Goal: Information Seeking & Learning: Learn about a topic

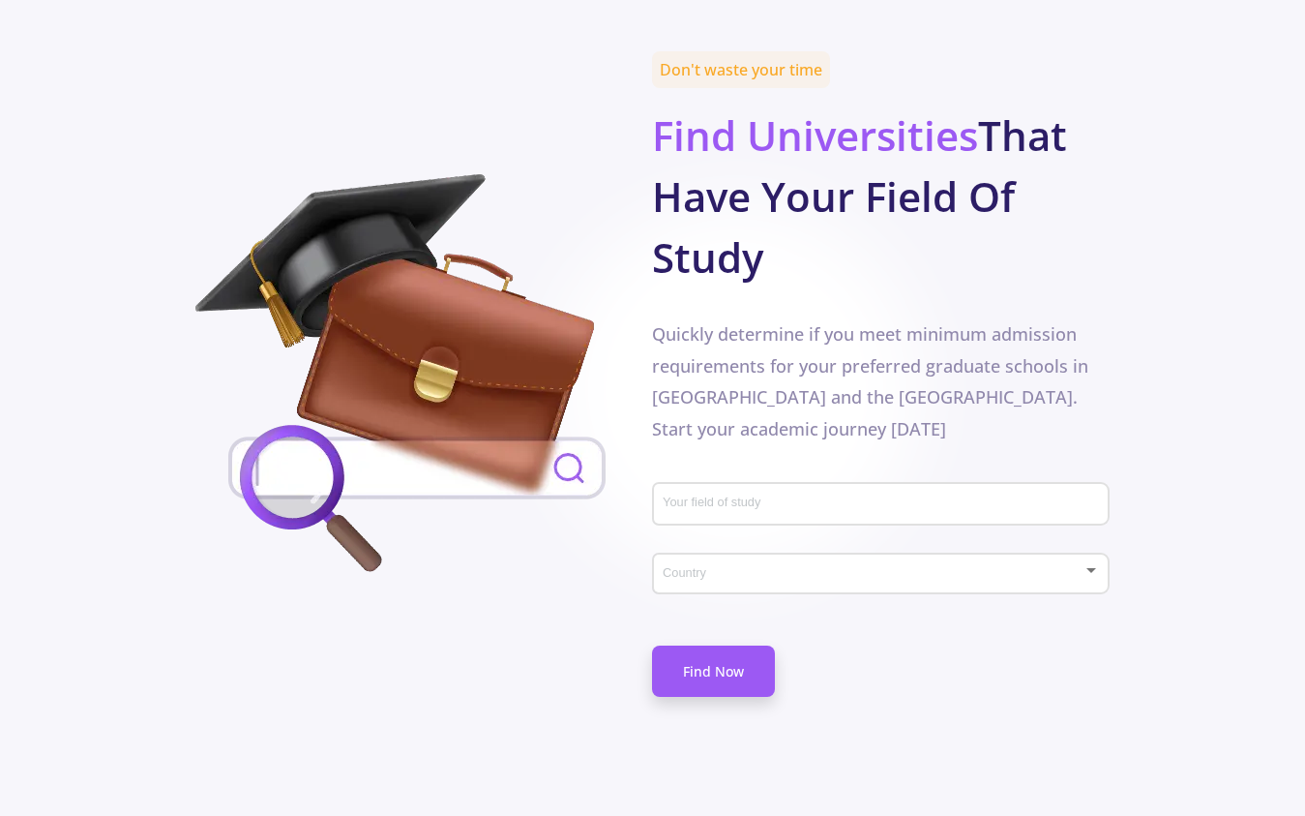
scroll to position [975, 0]
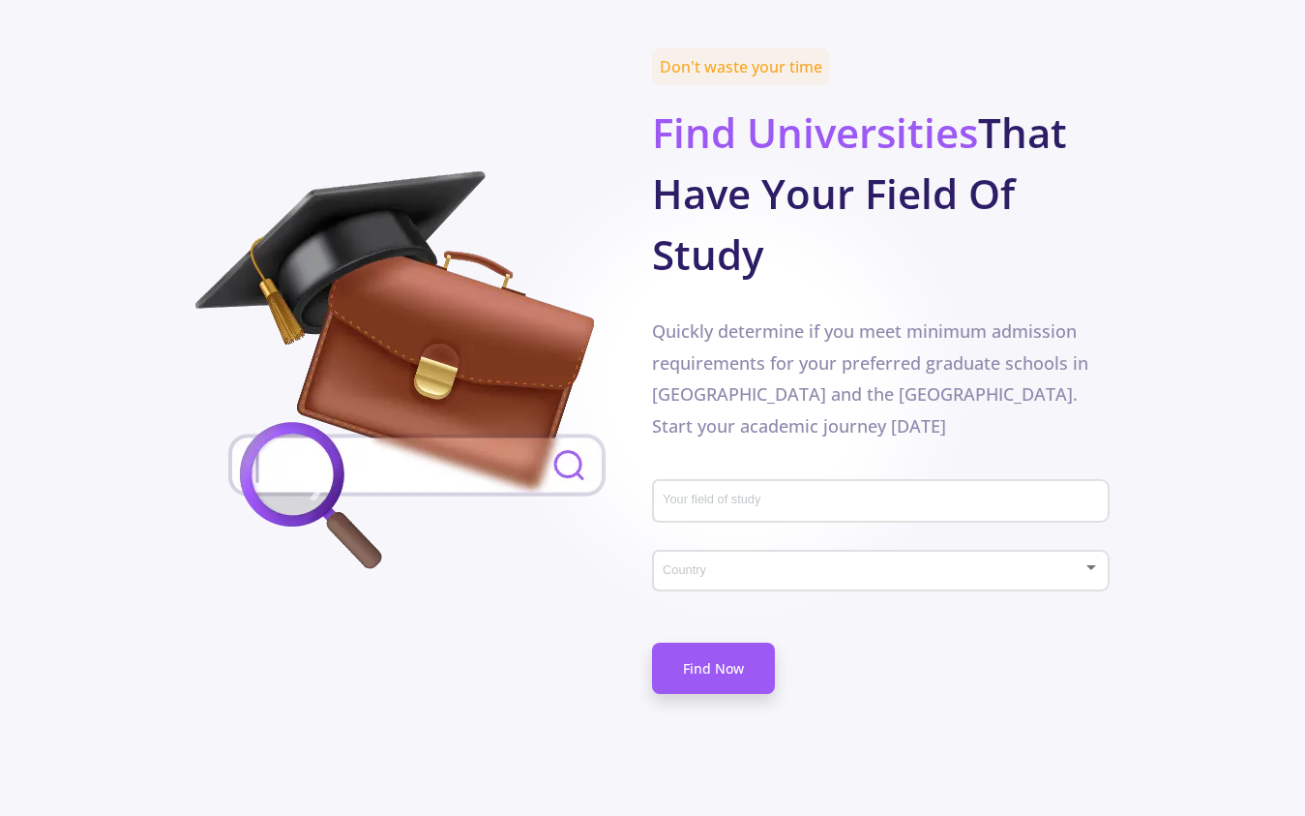
click at [724, 472] on div "Your field of study" at bounding box center [881, 497] width 438 height 50
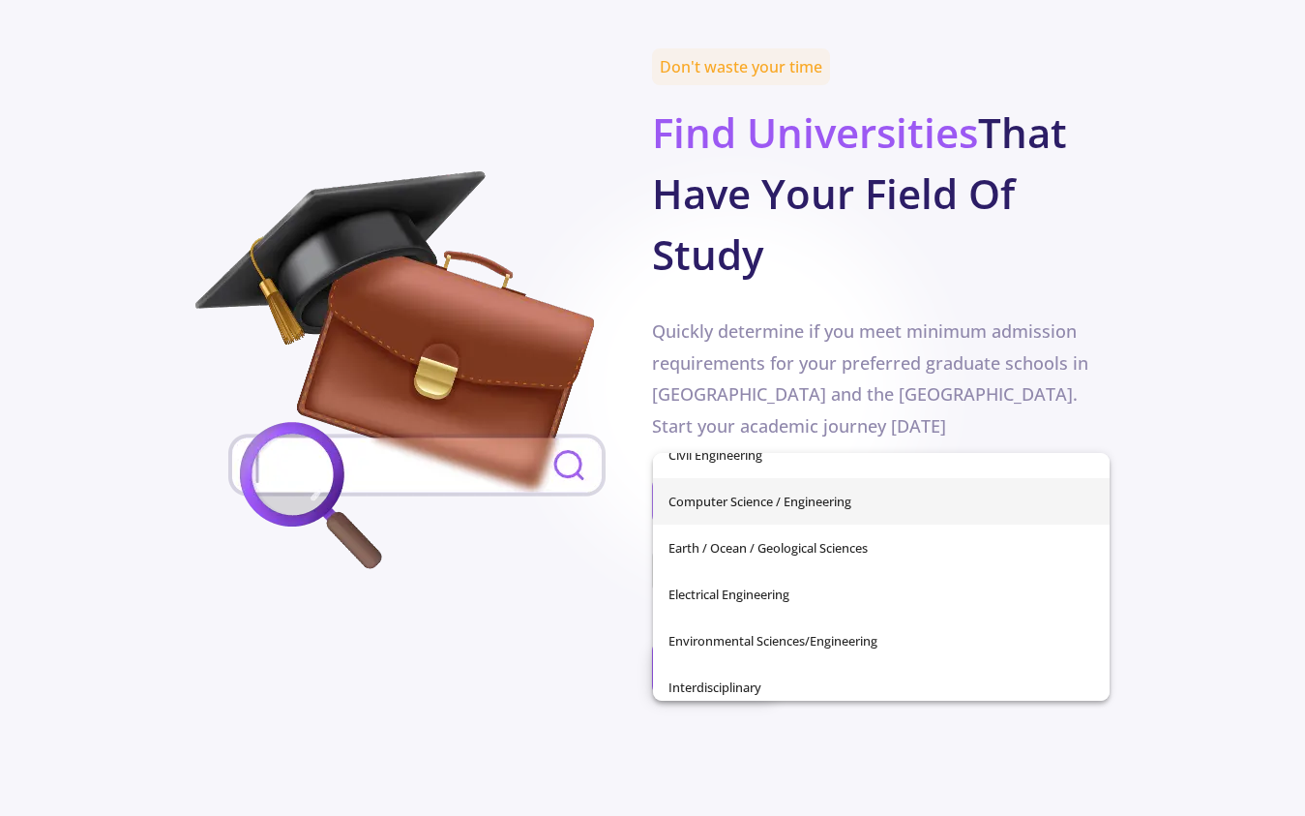
scroll to position [298, 0]
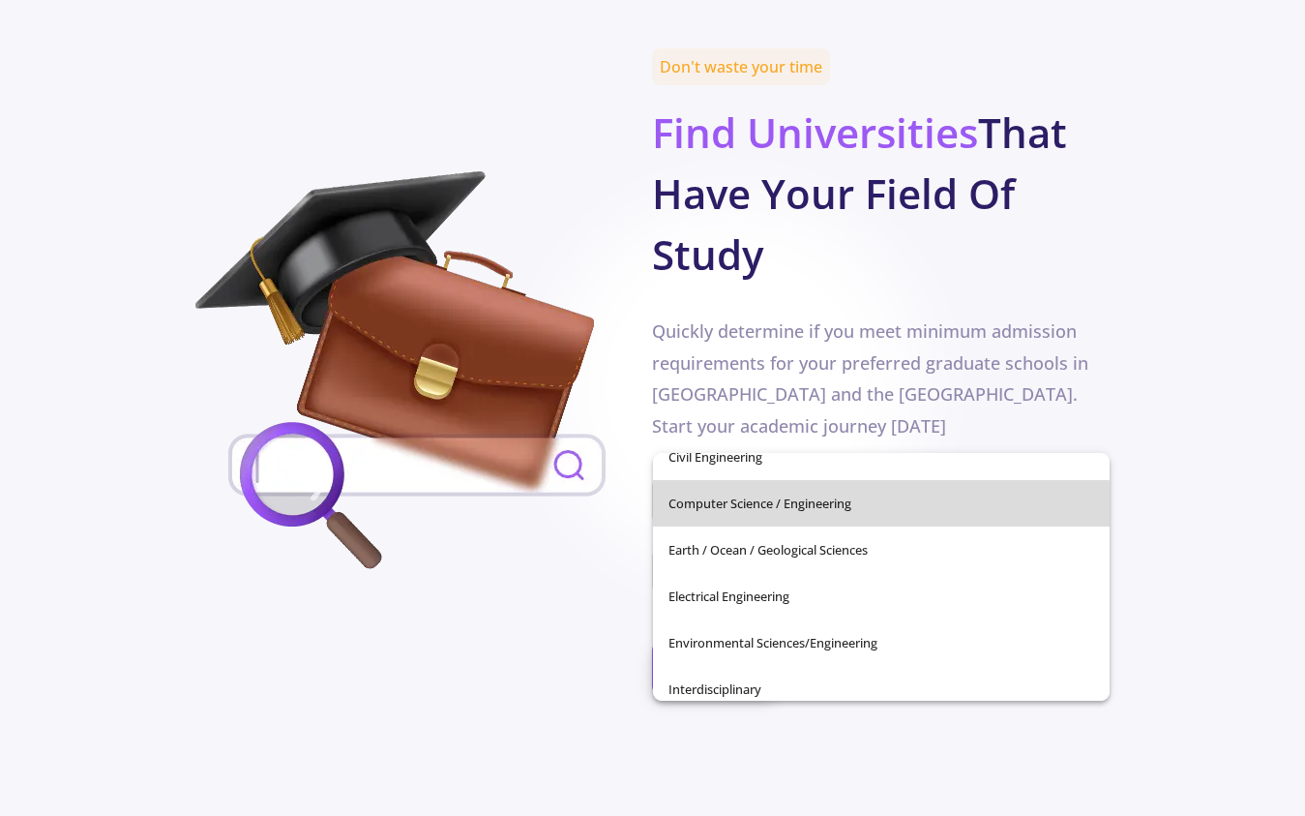
click at [830, 507] on span "Computer Science / Engineering" at bounding box center [882, 503] width 426 height 46
type input "Computer Science / Engineering"
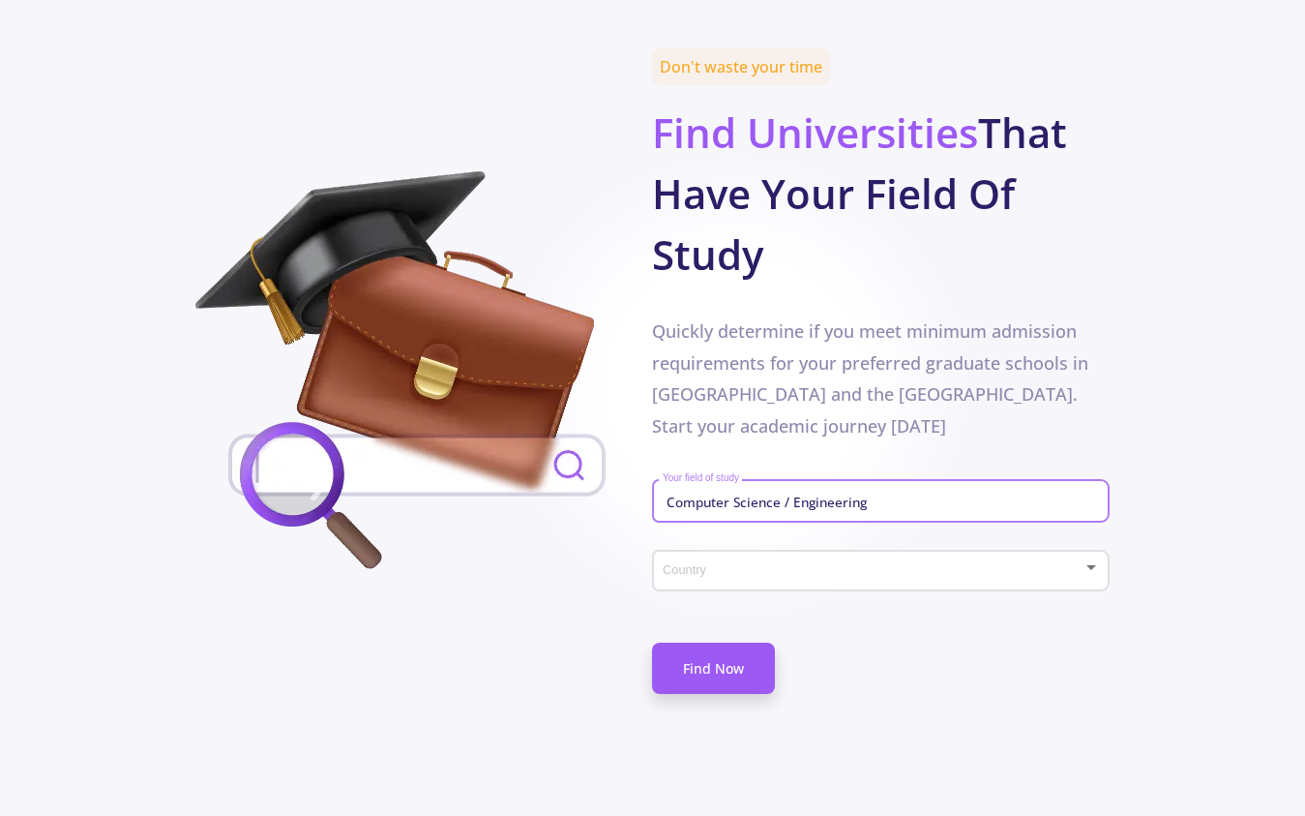
click at [816, 564] on span at bounding box center [875, 571] width 416 height 14
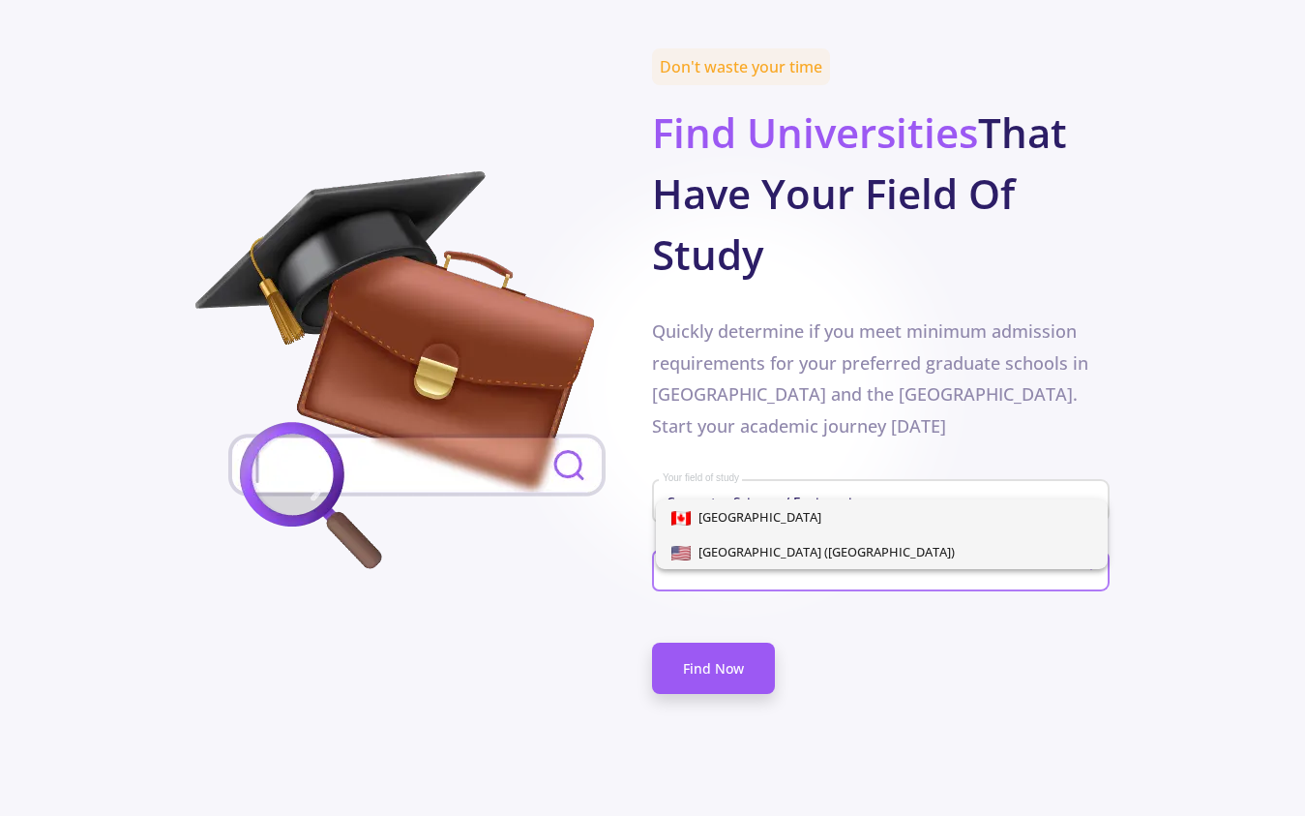
click at [809, 546] on span "[GEOGRAPHIC_DATA] ([GEOGRAPHIC_DATA])" at bounding box center [823, 551] width 264 height 17
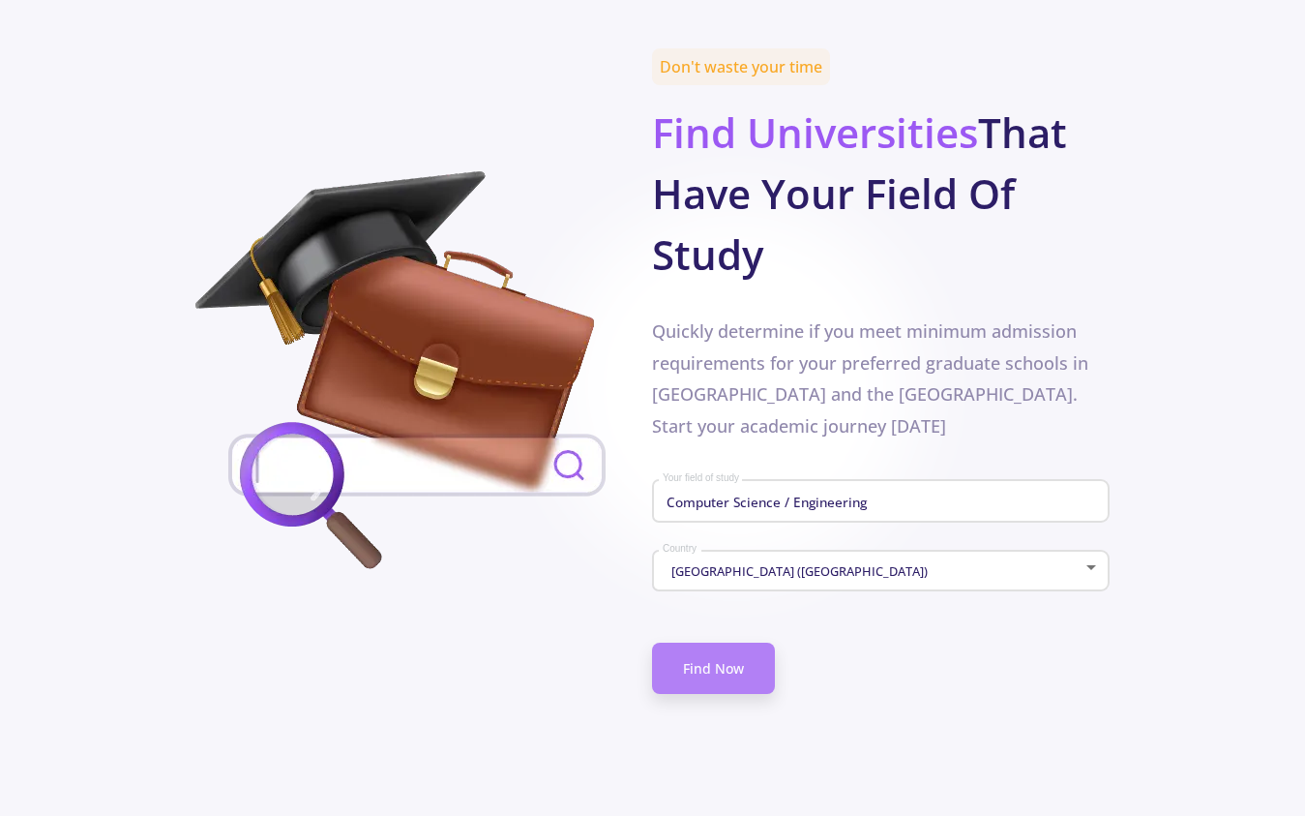
click at [752, 642] on link "Find Now" at bounding box center [713, 667] width 123 height 51
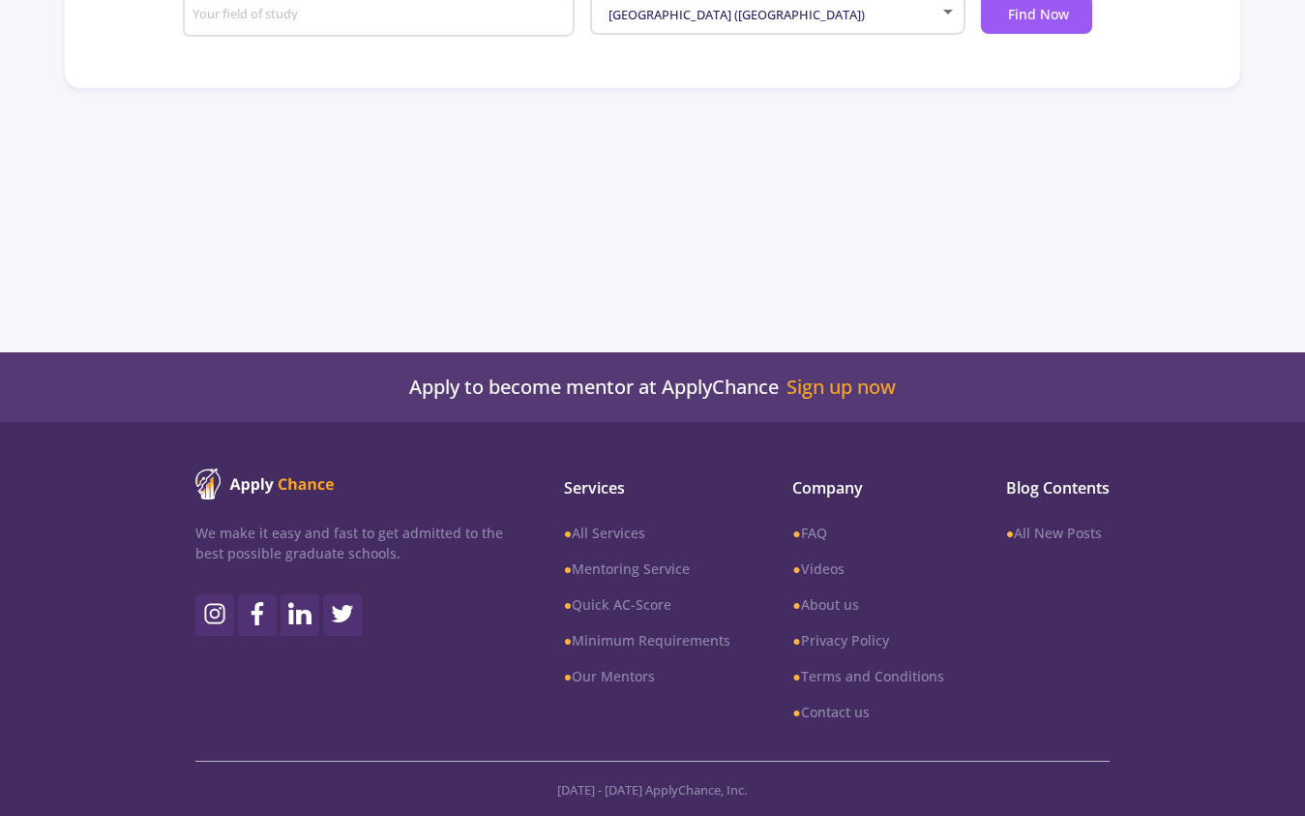
type input "Computer Science / Engineering"
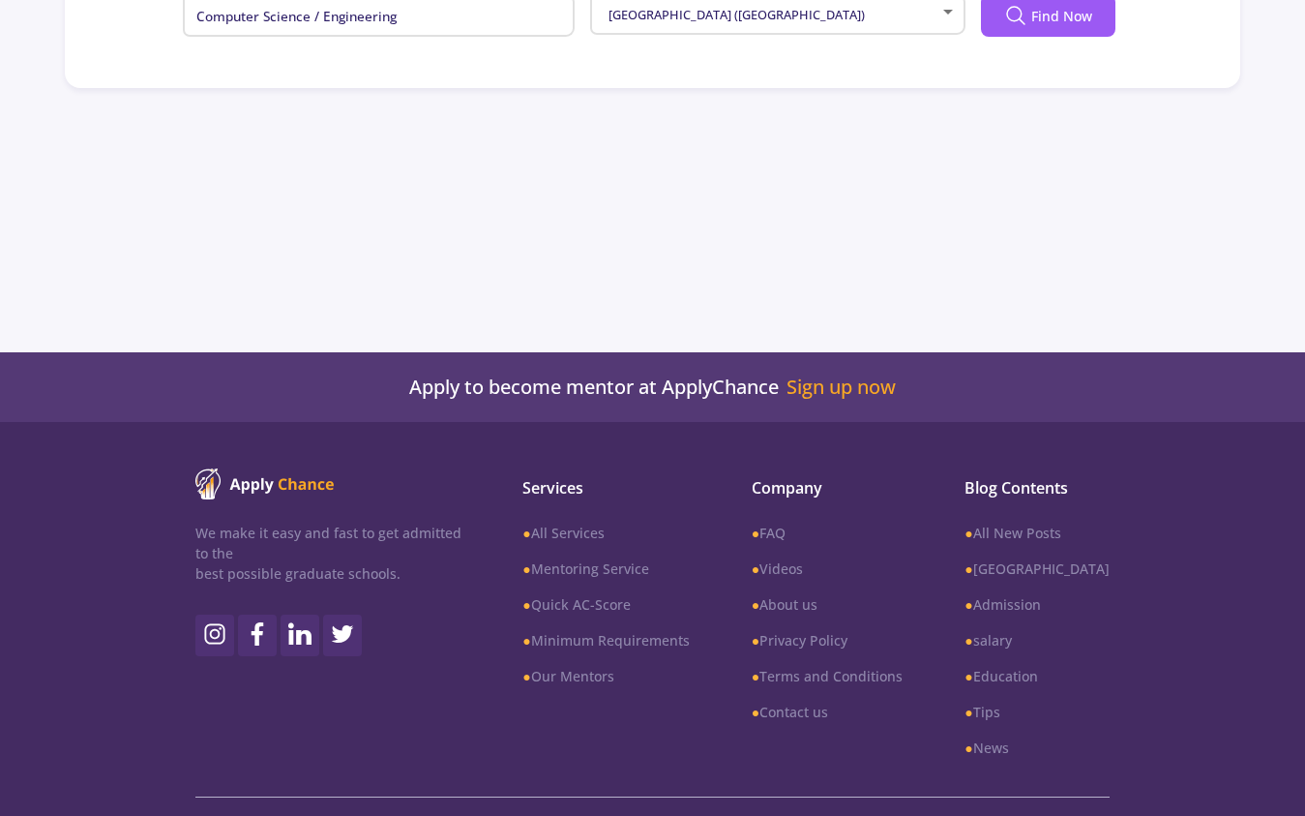
scroll to position [0, 0]
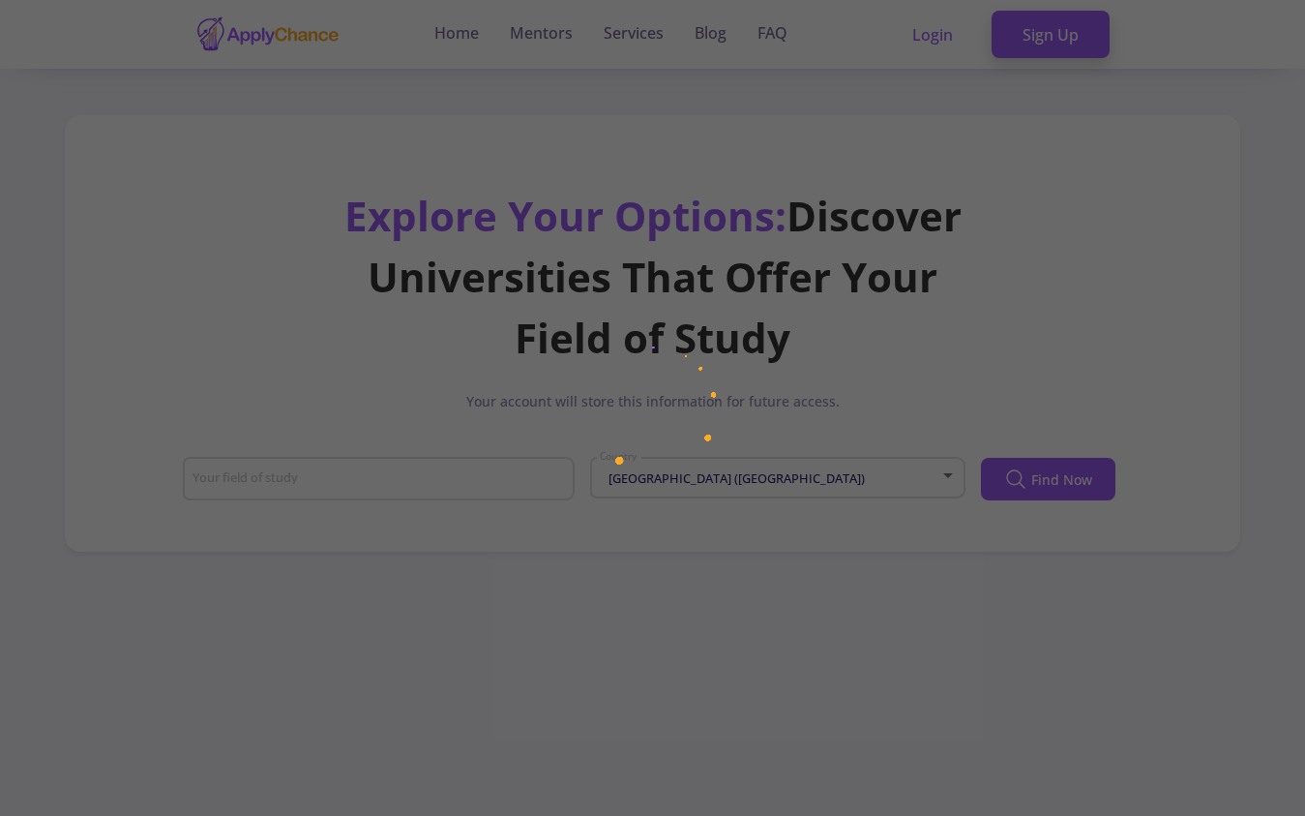
type input "Computer Science / Engineering"
